Goal: Transaction & Acquisition: Download file/media

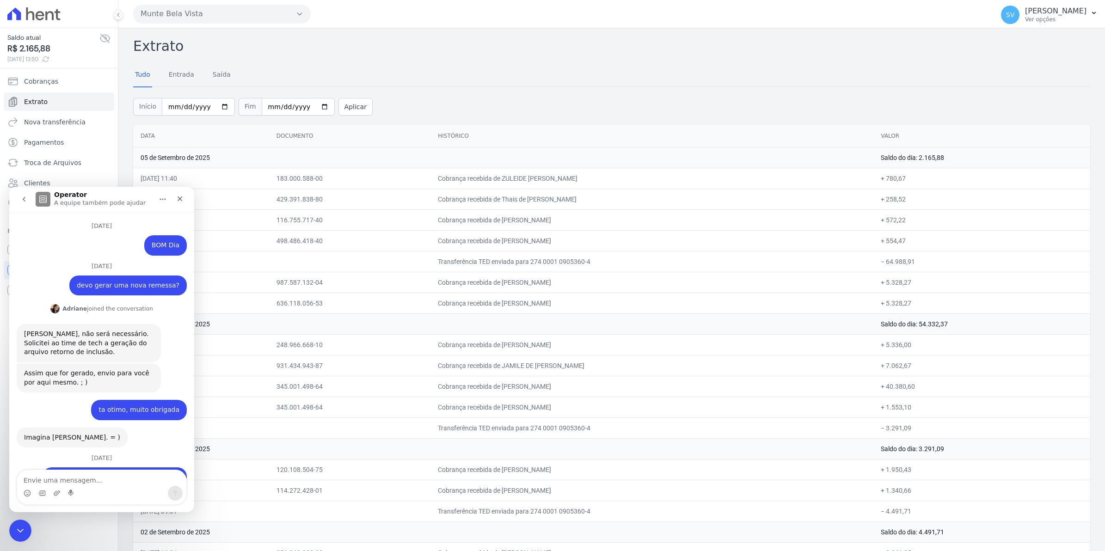
scroll to position [7377, 0]
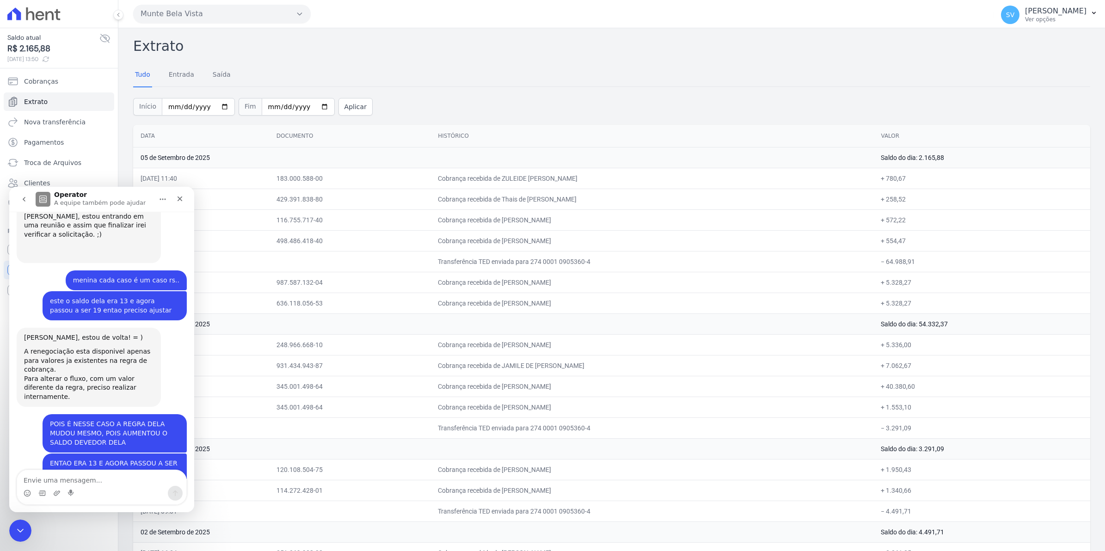
click at [589, 59] on div "Extrato Tudo Entrada [GEOGRAPHIC_DATA] Início [DATE] Fim [DATE] Aplicar Data Do…" at bounding box center [611, 466] width 957 height 861
click at [185, 198] on div "Fechar" at bounding box center [179, 198] width 17 height 17
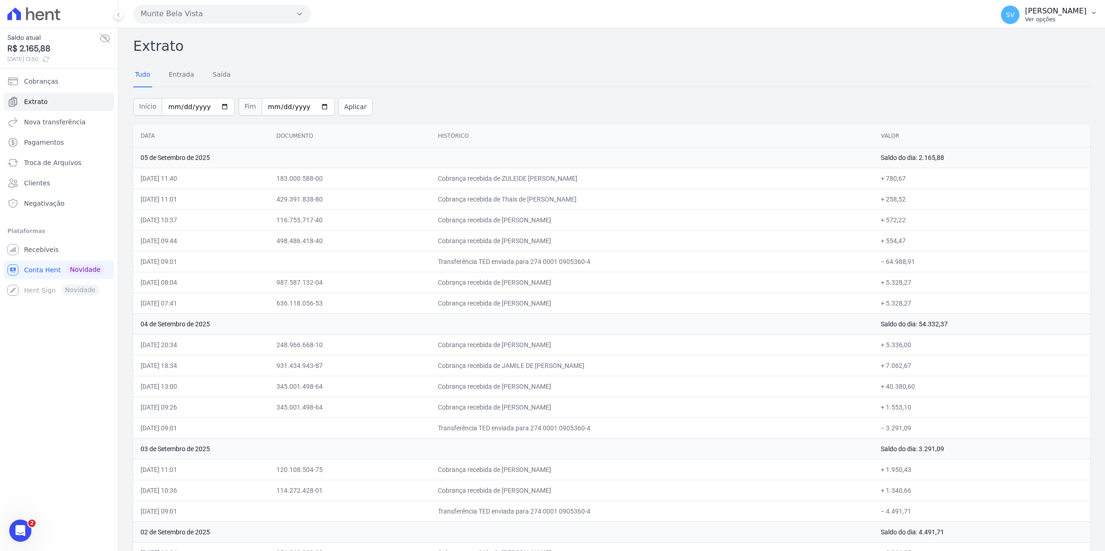
click at [1017, 19] on span "SV" at bounding box center [1010, 15] width 18 height 18
click at [24, 248] on span "Recebíveis" at bounding box center [41, 249] width 35 height 9
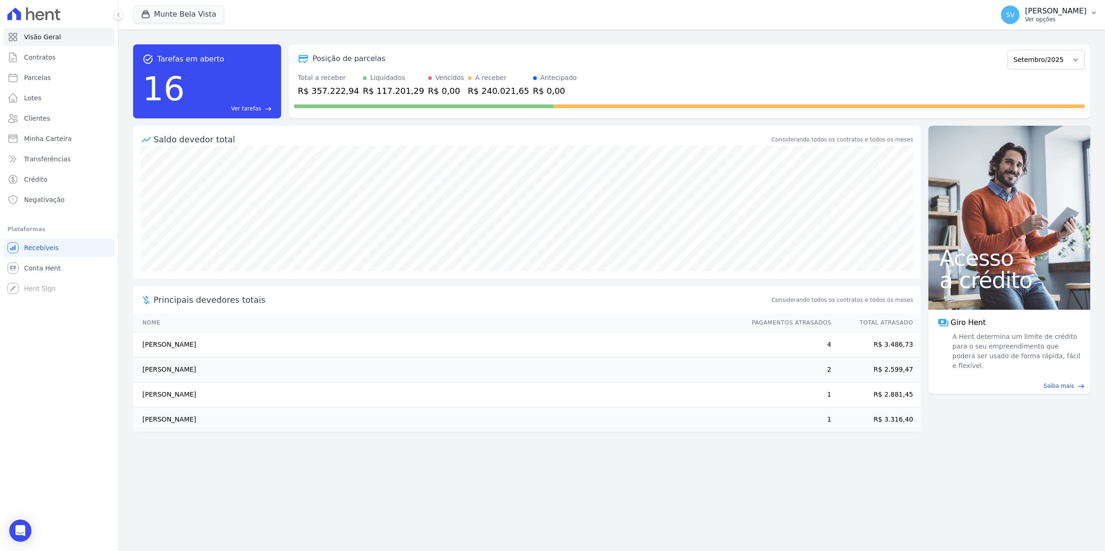
click at [1018, 21] on span "SV" at bounding box center [1010, 15] width 18 height 18
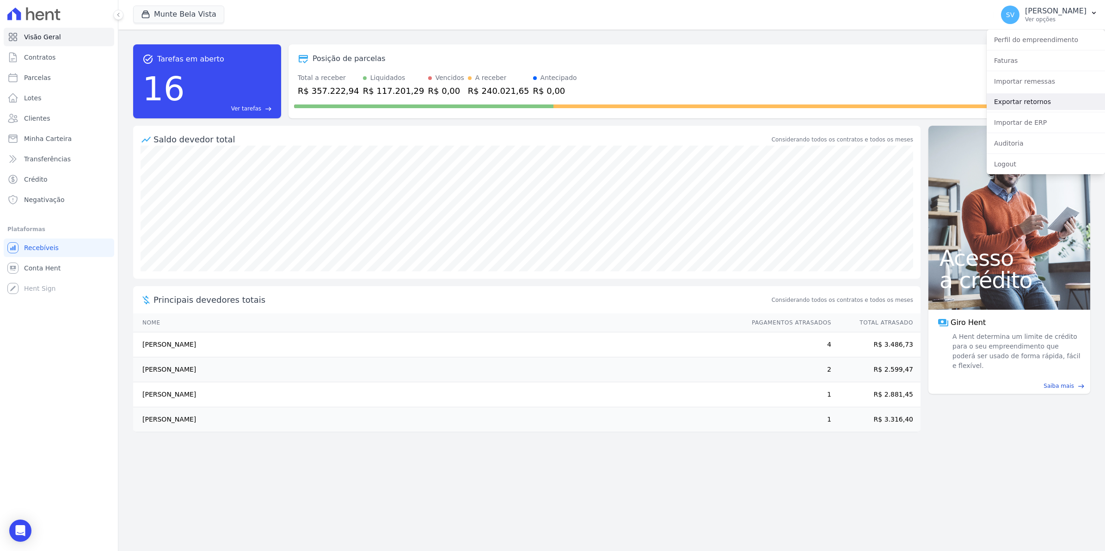
click at [1023, 107] on link "Exportar retornos" at bounding box center [1045, 101] width 118 height 17
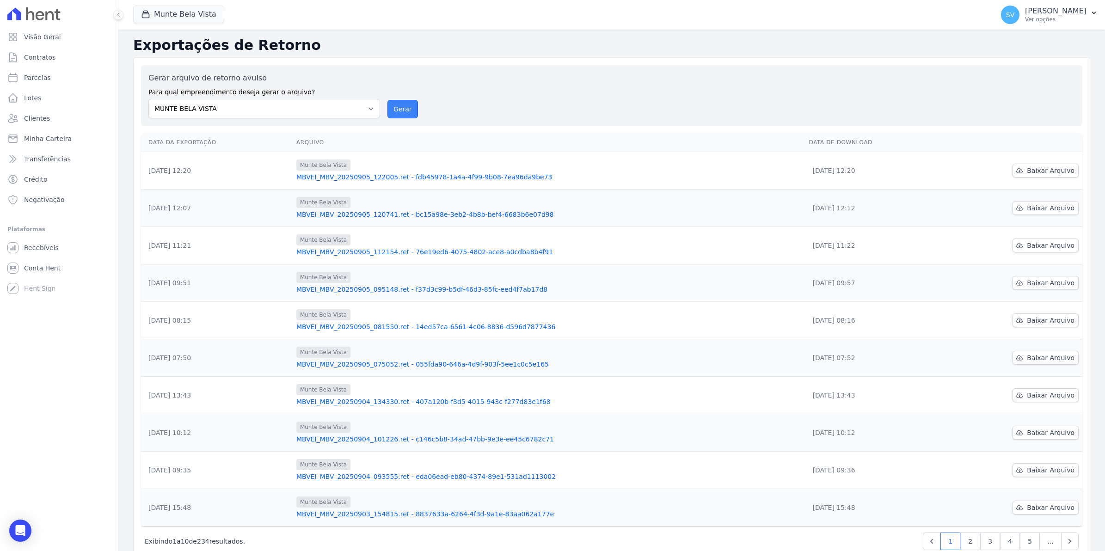
click at [393, 112] on button "Gerar" at bounding box center [402, 109] width 31 height 18
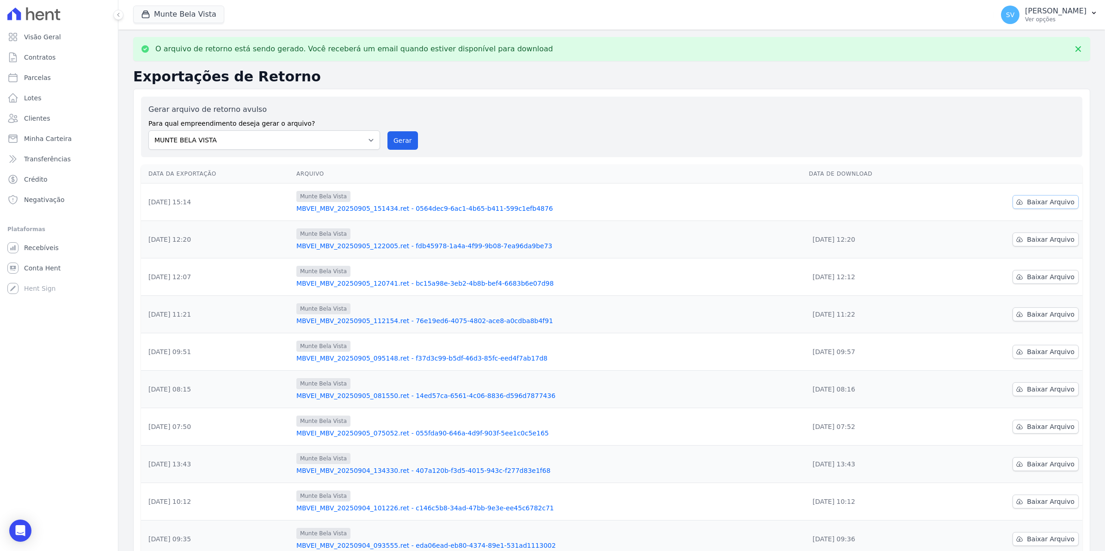
click at [1050, 200] on span "Baixar Arquivo" at bounding box center [1050, 201] width 48 height 9
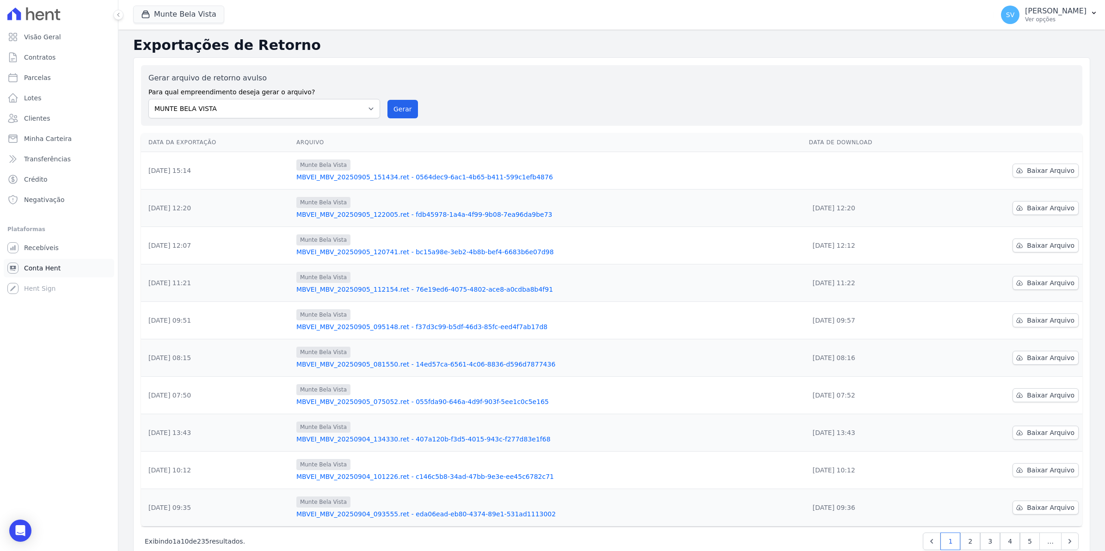
click at [36, 264] on span "Conta Hent" at bounding box center [42, 267] width 37 height 9
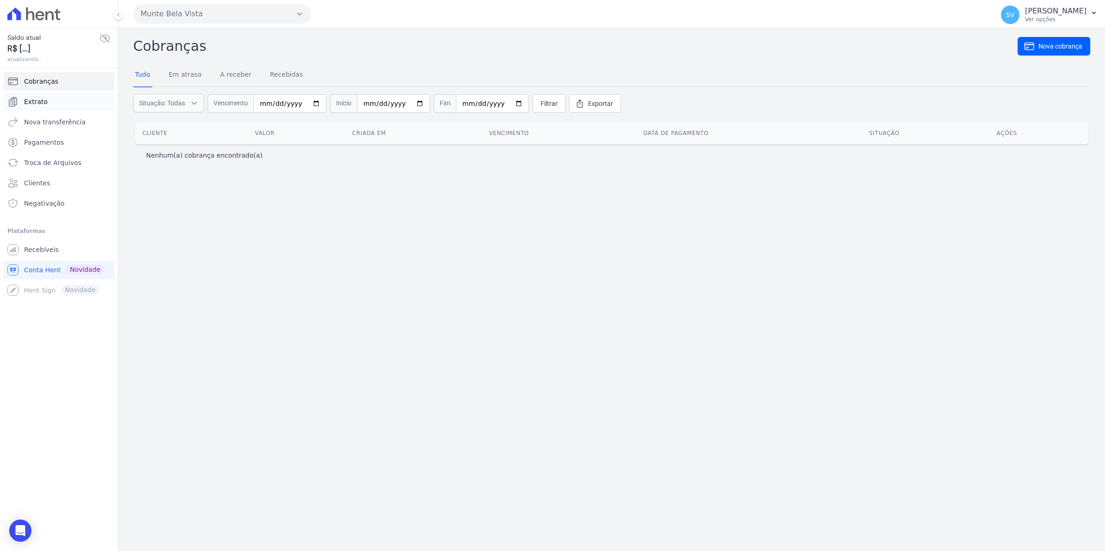
click at [36, 101] on span "Extrato" at bounding box center [36, 101] width 24 height 9
